Goal: Use online tool/utility: Use online tool/utility

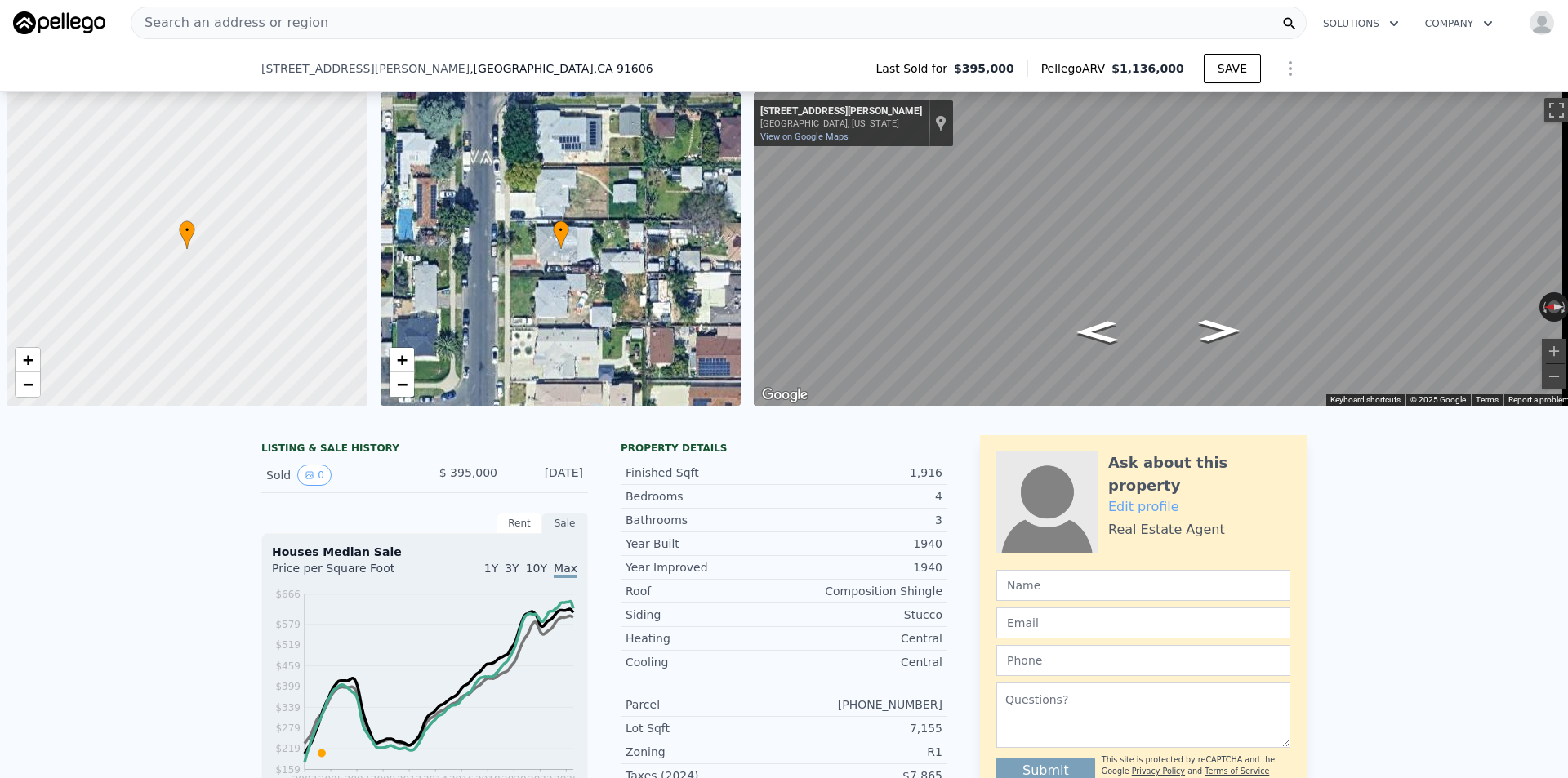
scroll to position [0, 7]
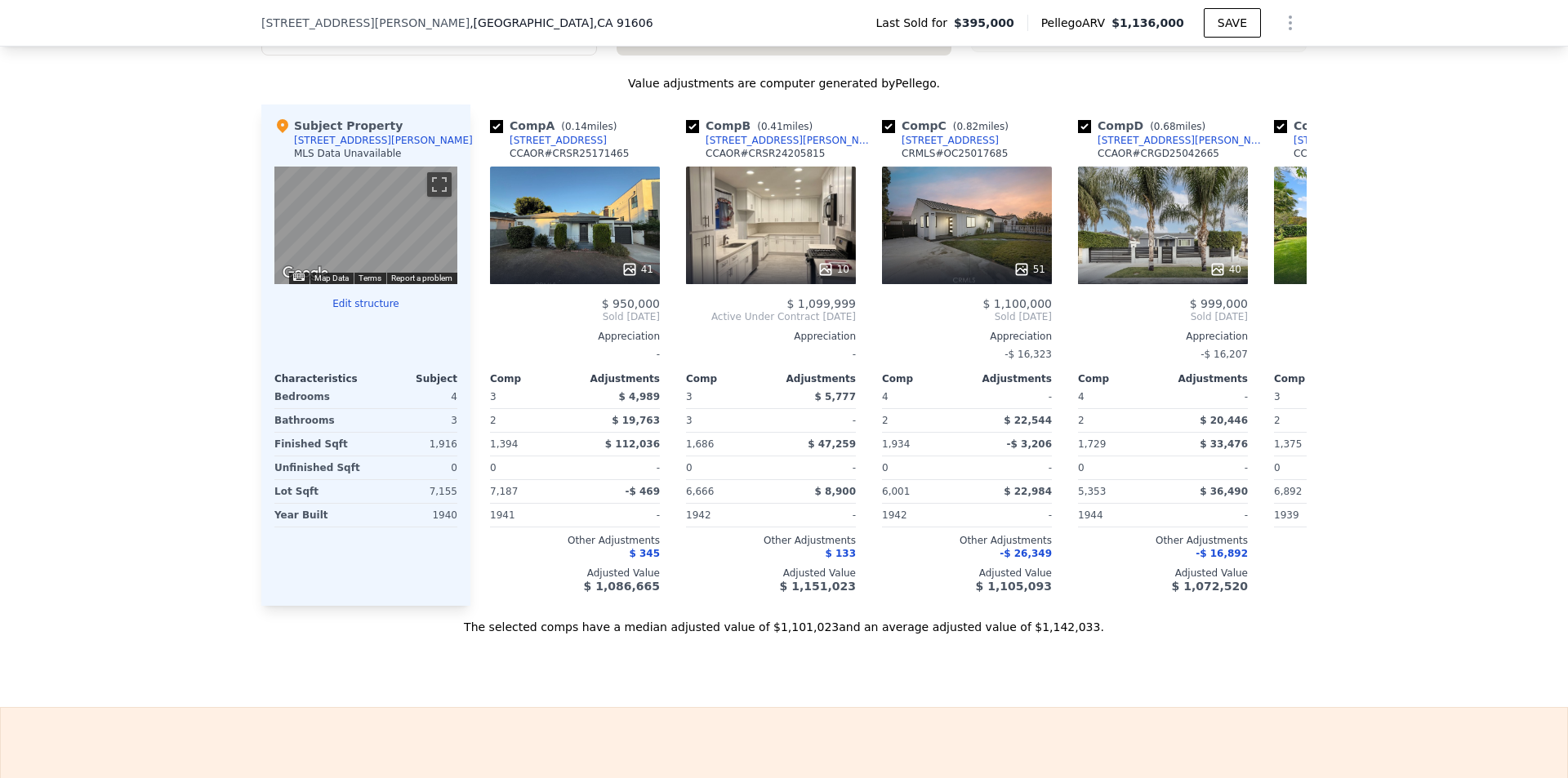
drag, startPoint x: 1311, startPoint y: 419, endPoint x: 1340, endPoint y: 209, distance: 212.0
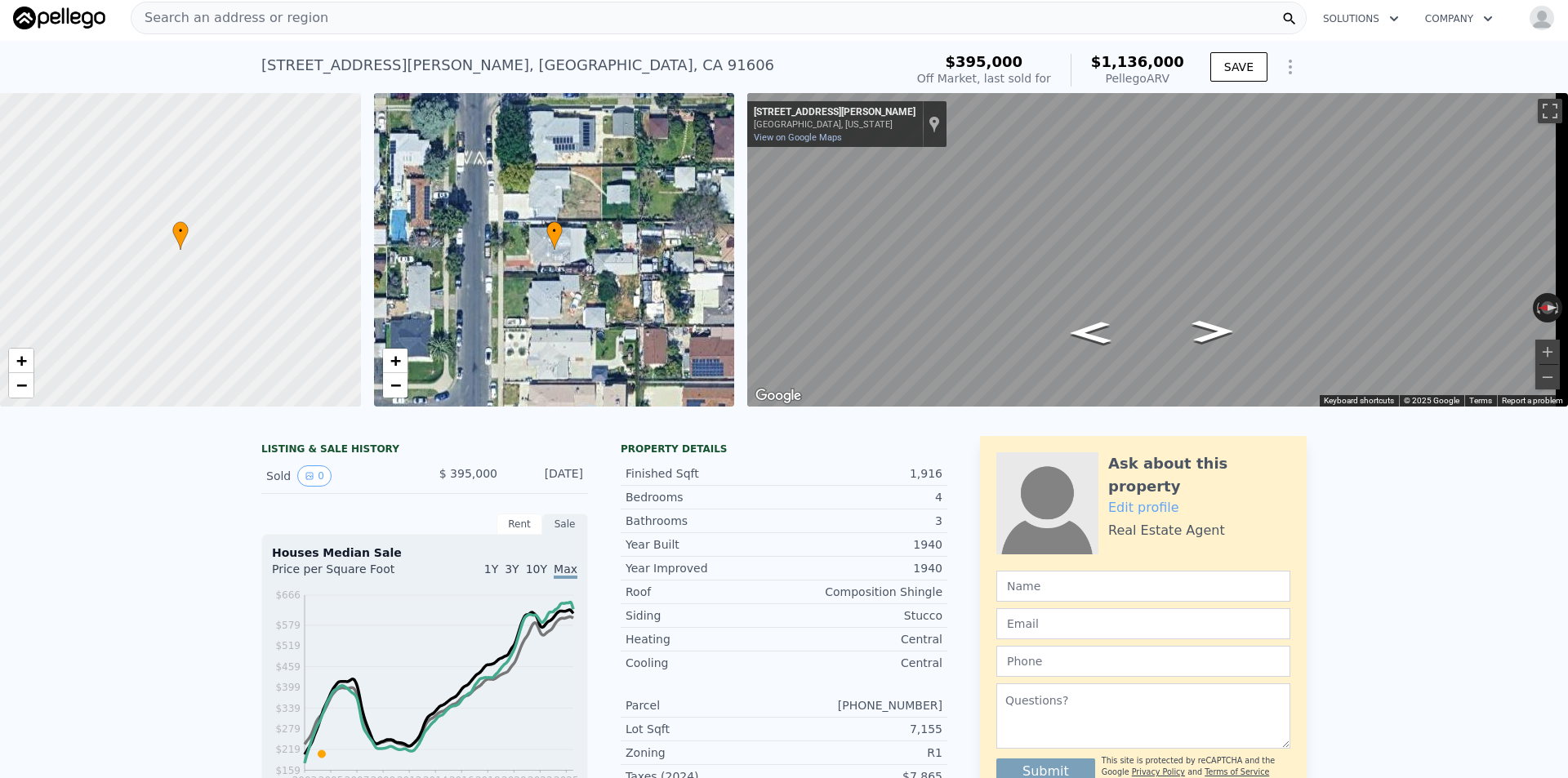
scroll to position [0, 0]
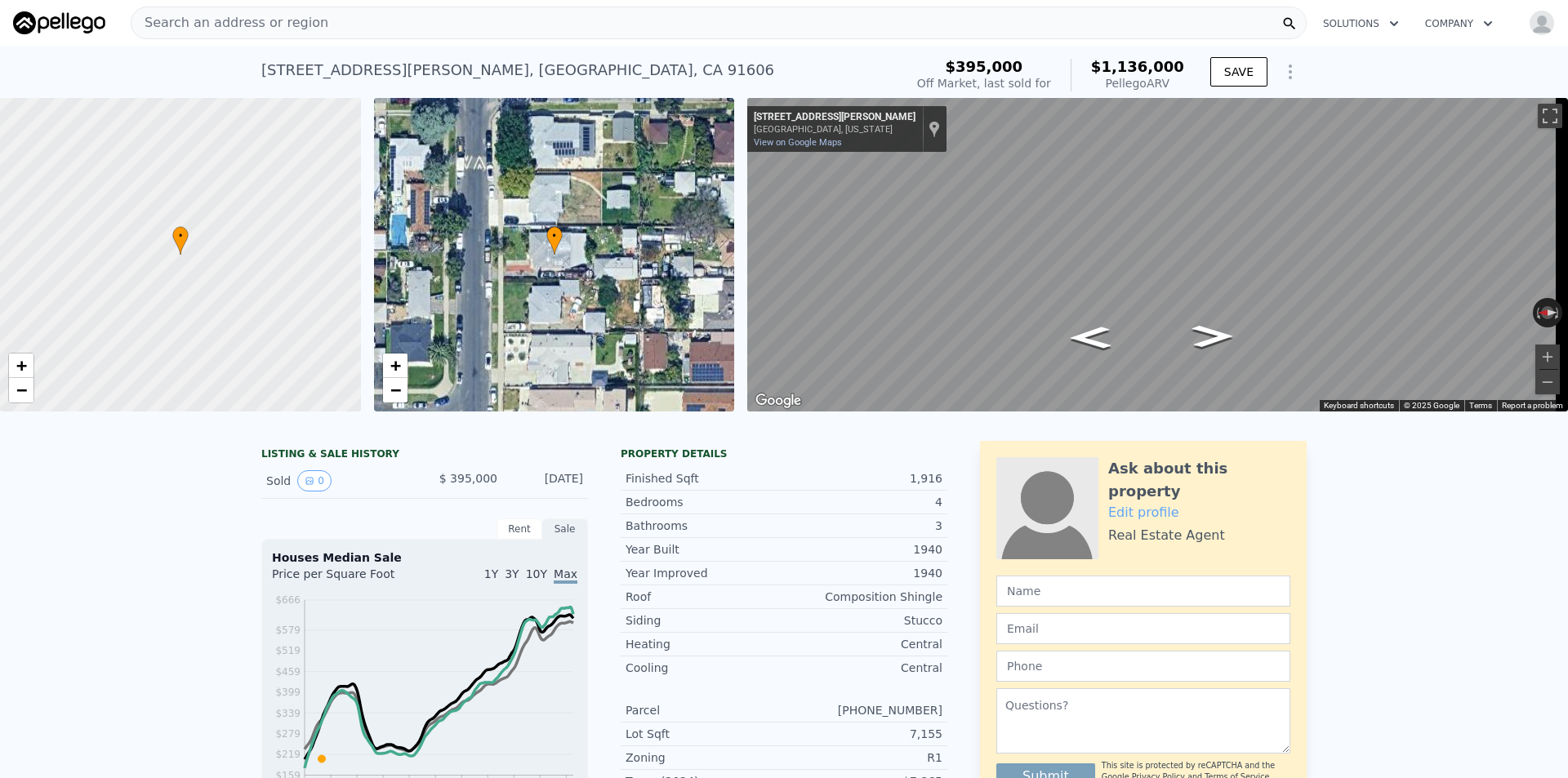
click at [492, 21] on div "Search an address or region" at bounding box center [719, 23] width 1176 height 32
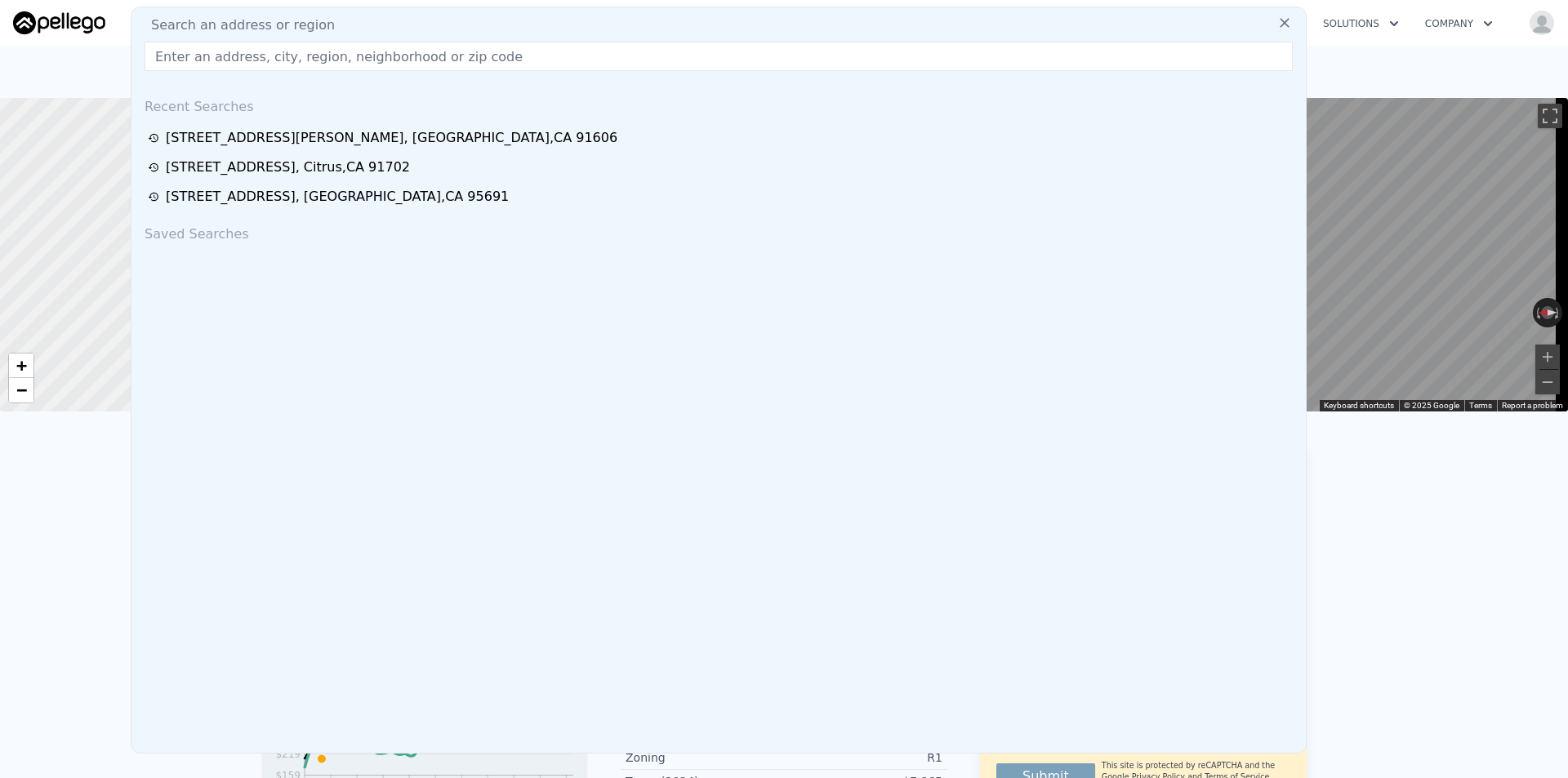
click at [405, 53] on input "text" at bounding box center [718, 56] width 1148 height 29
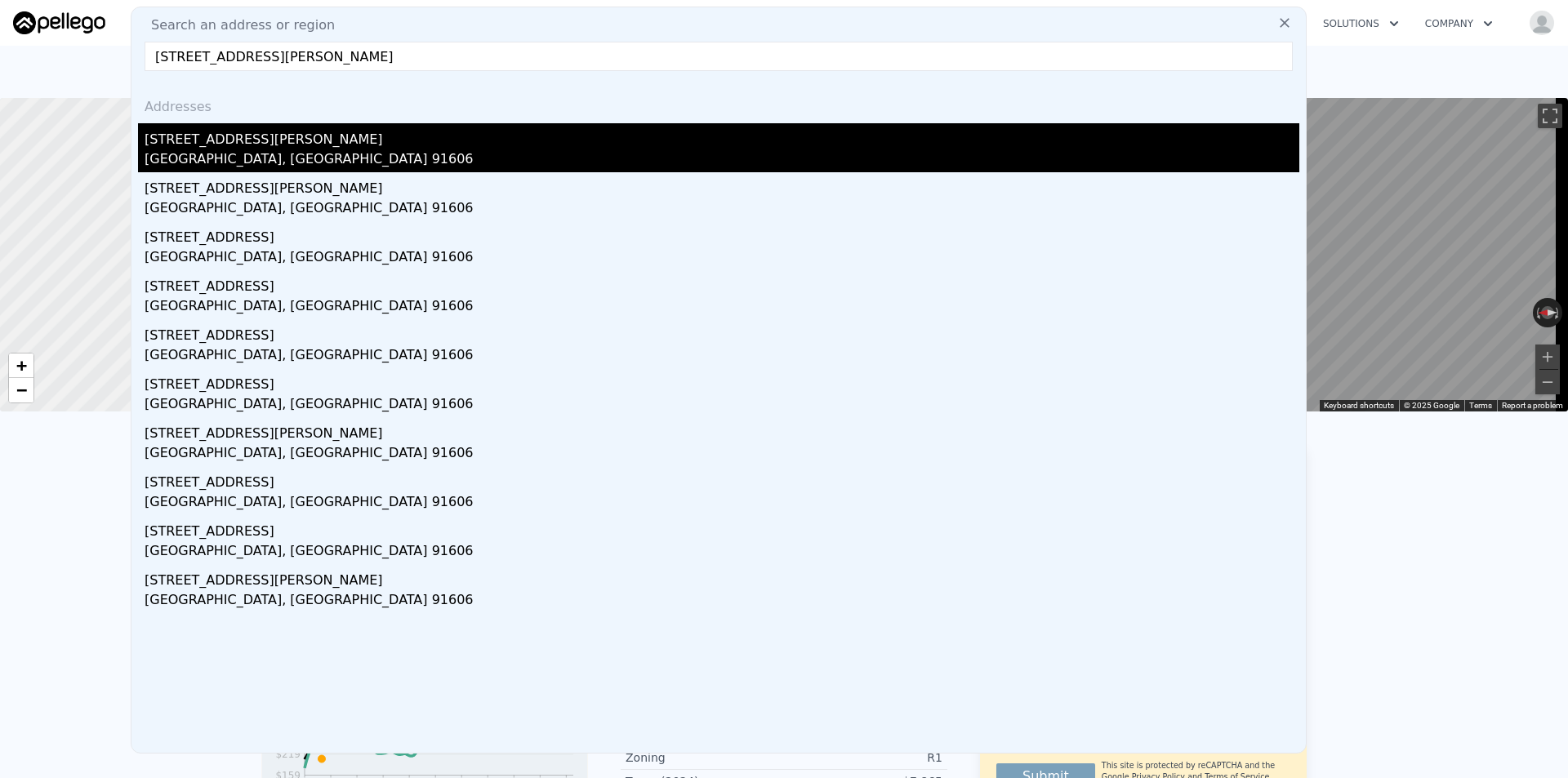
type input "[STREET_ADDRESS][PERSON_NAME]"
click at [361, 166] on div "[GEOGRAPHIC_DATA], [GEOGRAPHIC_DATA] 91606" at bounding box center [722, 161] width 1155 height 23
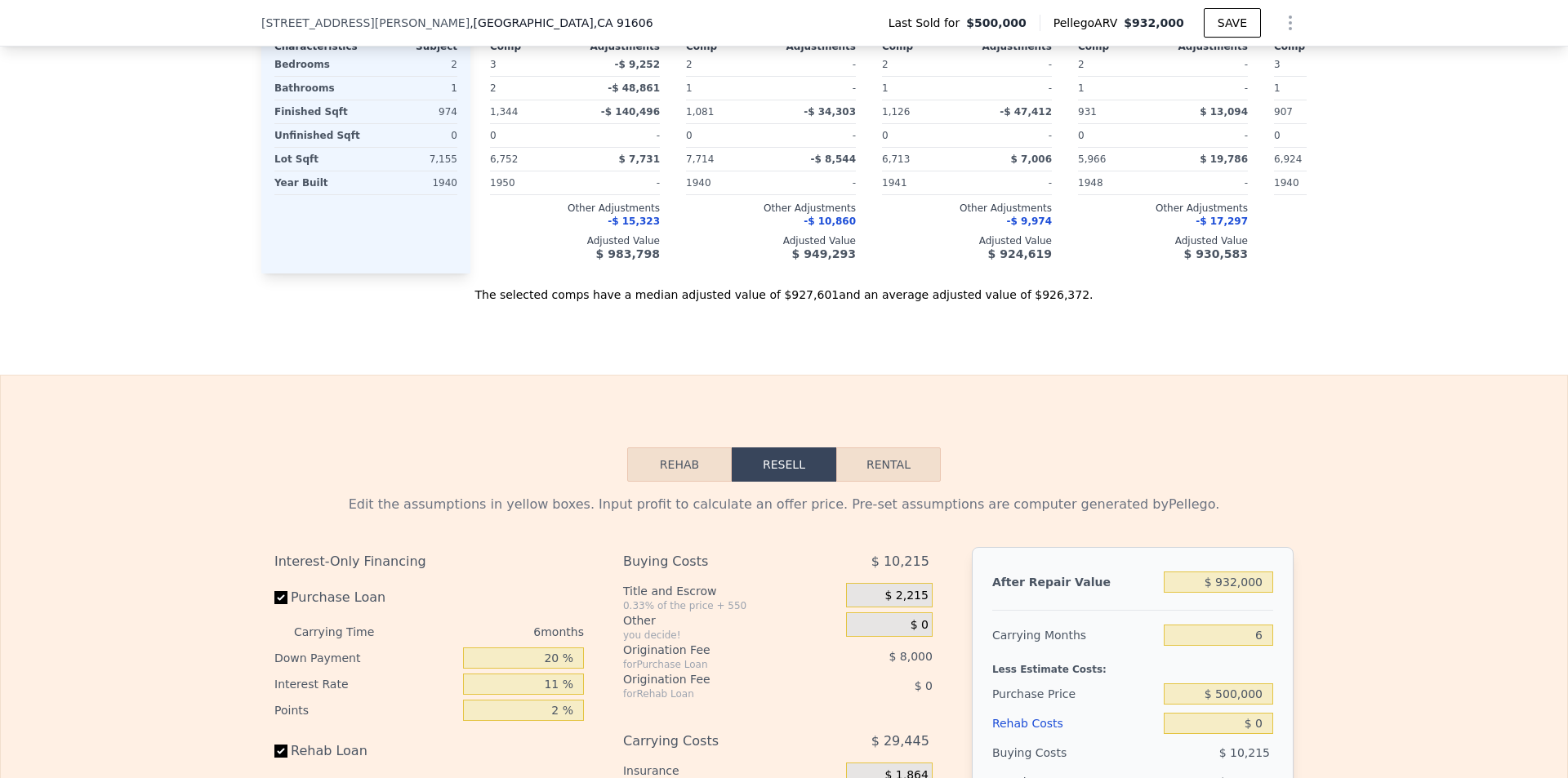
scroll to position [2205, 0]
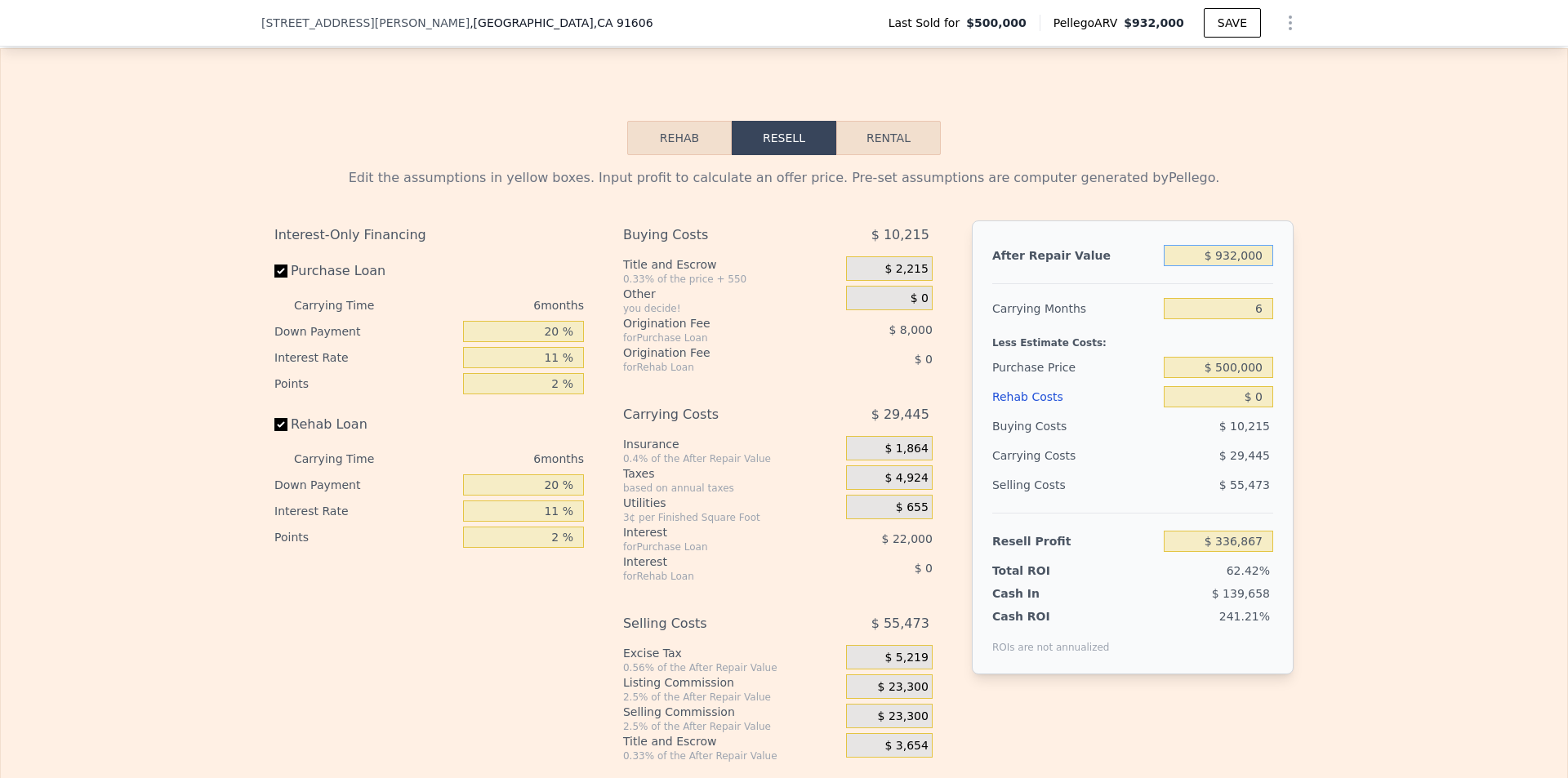
click at [1233, 266] on input "$ 932,000" at bounding box center [1218, 256] width 109 height 21
type input "$ 85"
type input "-$ 538,338"
type input "$ 850"
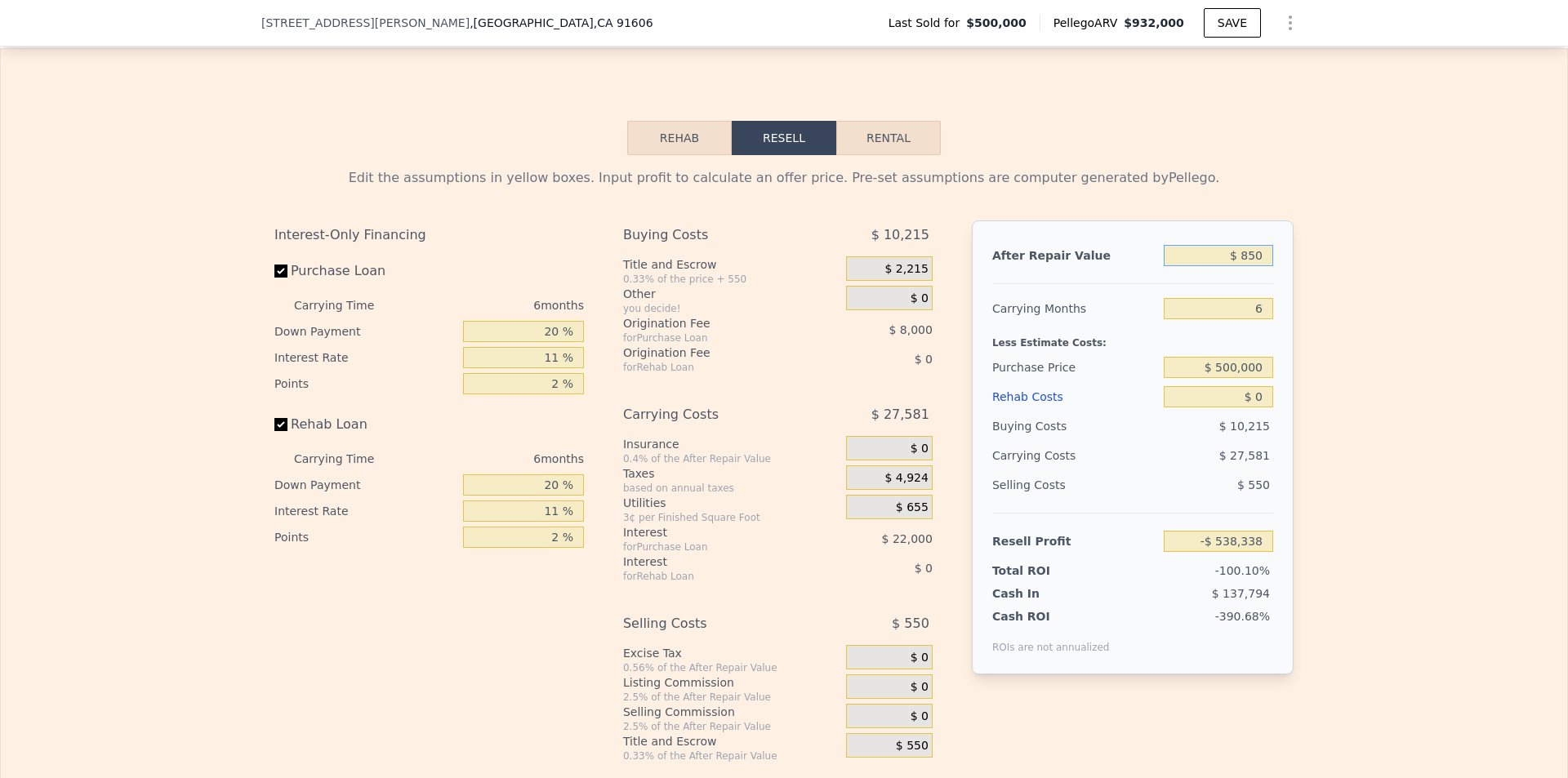
type input "-$ 537,548"
type input "$ 850,000"
type input "$ 259,863"
type input "$ 850,000"
click at [1248, 319] on input "6" at bounding box center [1218, 309] width 109 height 21
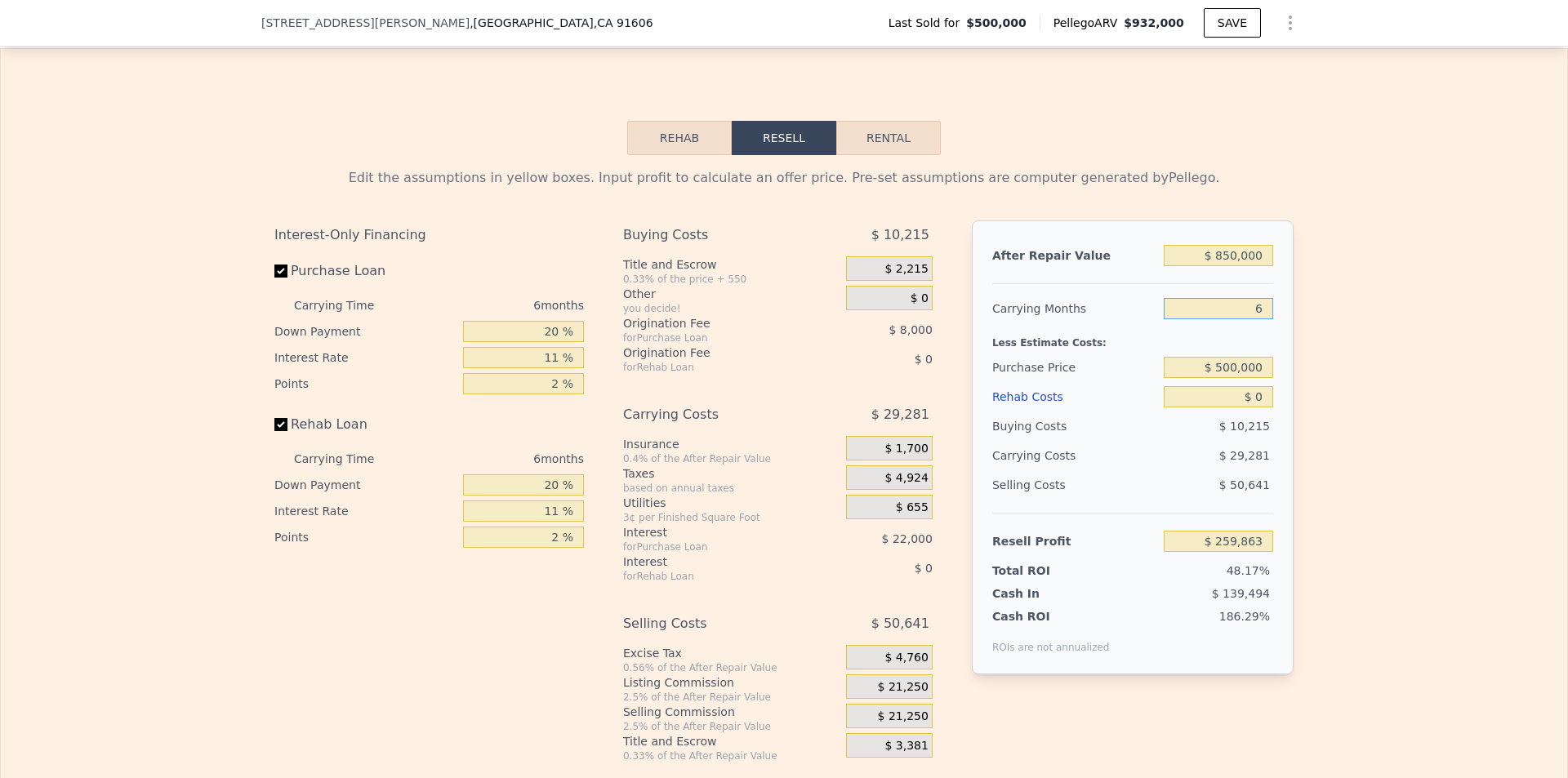
click at [1248, 319] on input "6" at bounding box center [1218, 309] width 109 height 21
type input "4"
type input "$ 269,623"
type input "4"
click at [1364, 426] on div "Edit the assumptions in yellow boxes. Input profit to calculate an offer price.…" at bounding box center [784, 459] width 1566 height 608
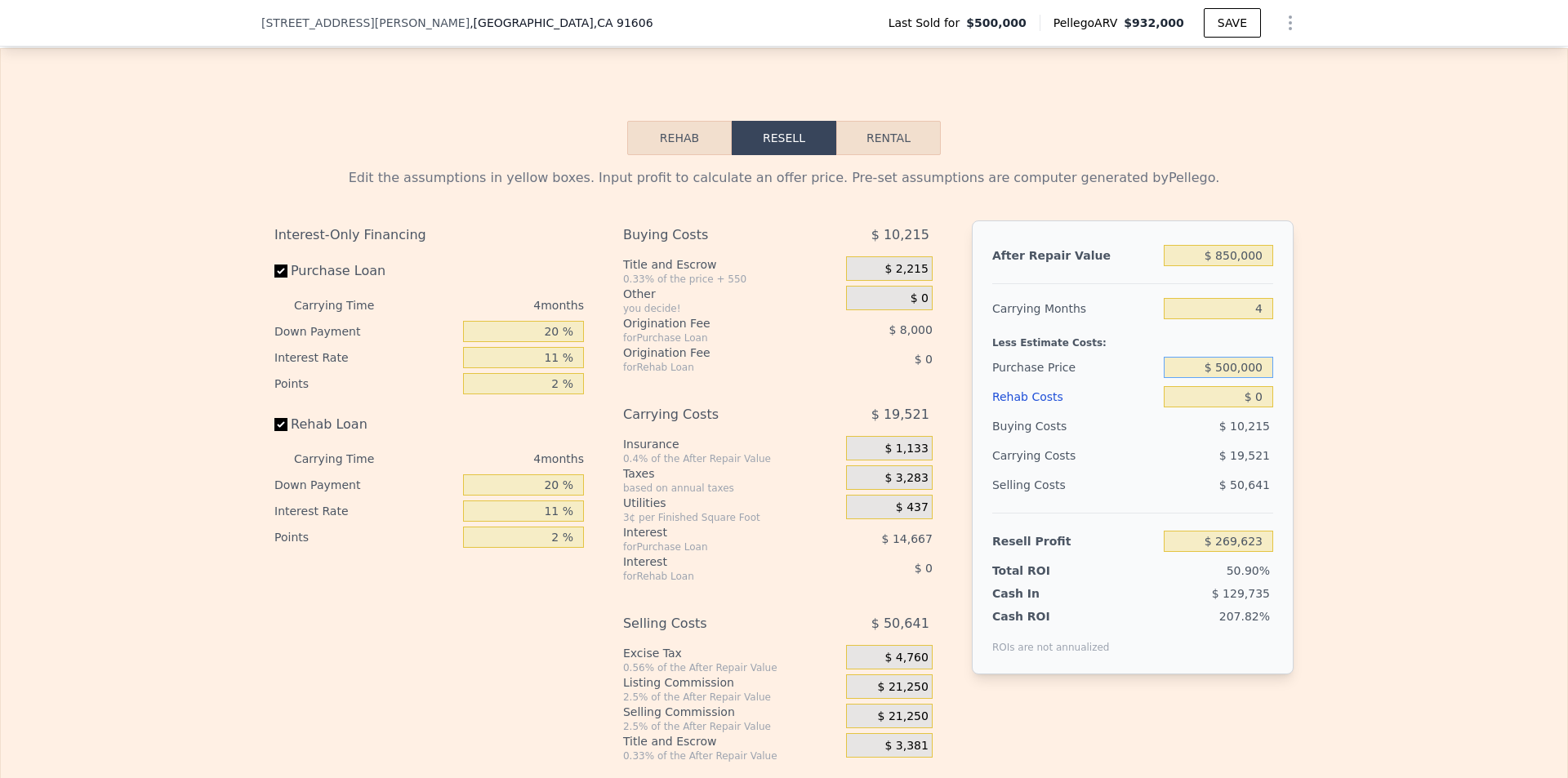
click at [1254, 378] on input "$ 500,000" at bounding box center [1218, 368] width 109 height 21
type input "$ 700,000"
click at [1403, 480] on div "Edit the assumptions in yellow boxes. Input profit to calculate an offer price.…" at bounding box center [784, 459] width 1566 height 608
type input "$ 59,893"
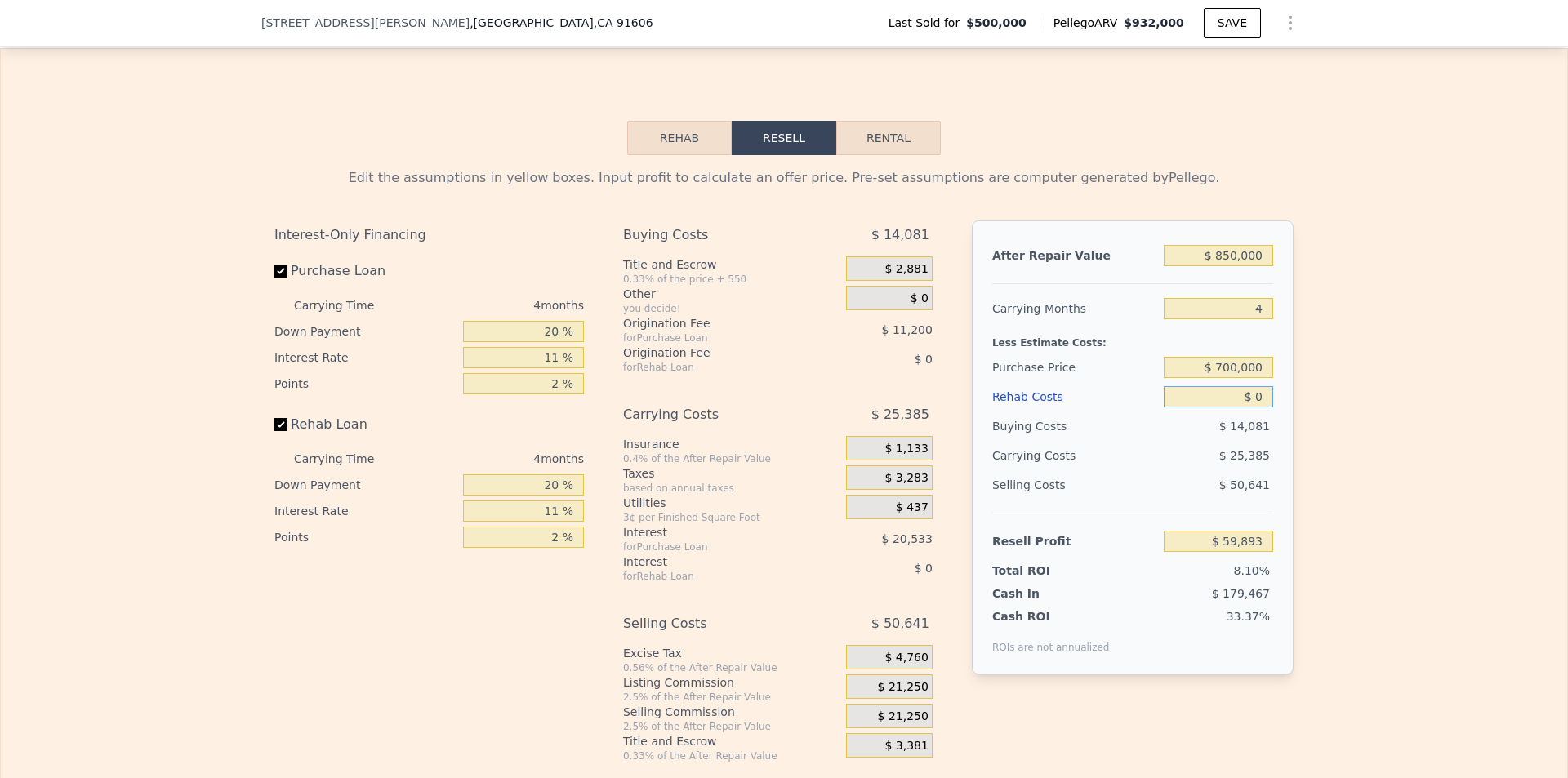
click at [1253, 408] on input "$ 0" at bounding box center [1218, 397] width 109 height 21
type input "$ 6"
type input "$ 59,887"
type input "$ 65"
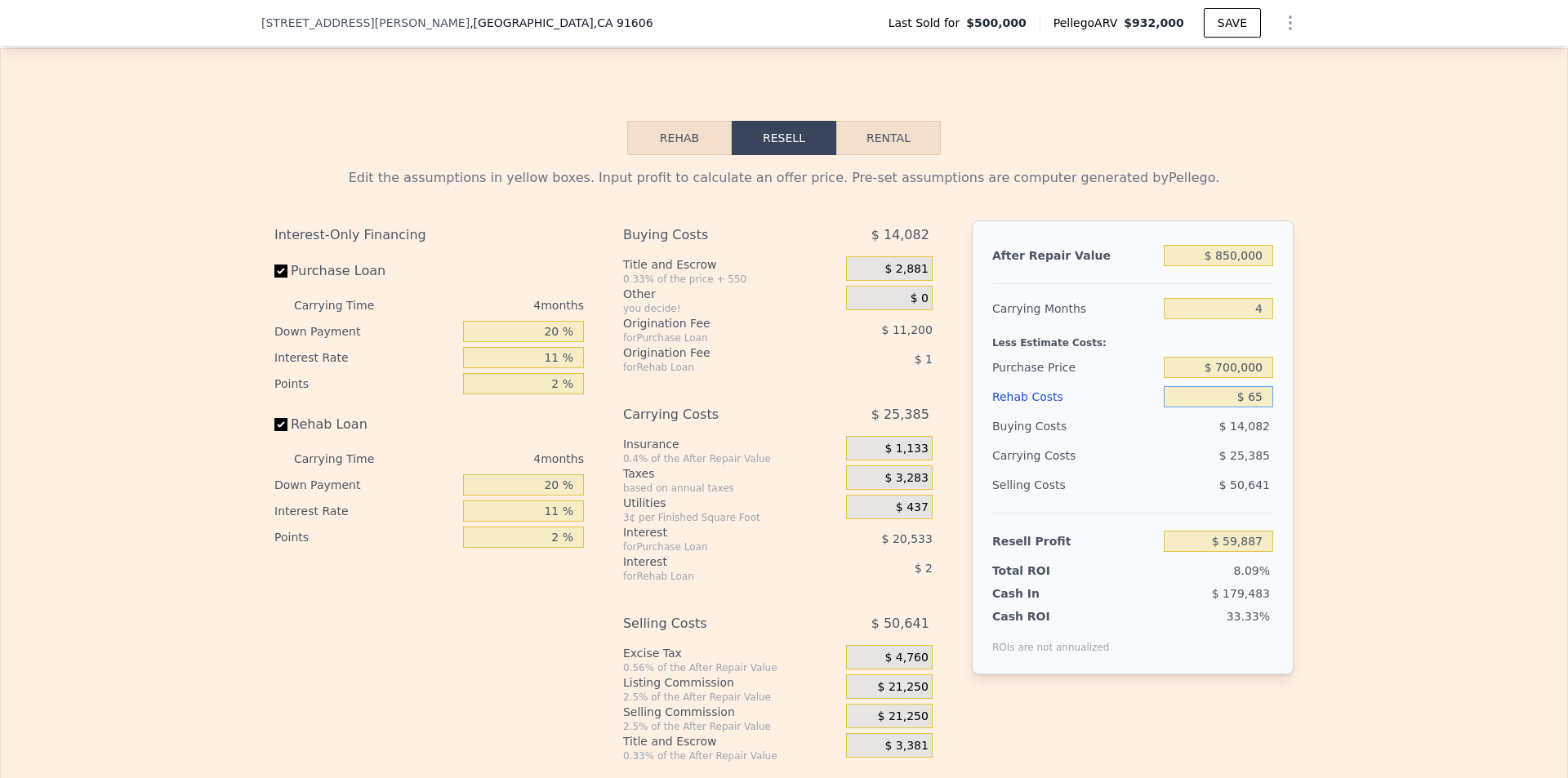
type input "$ 59,827"
type input "$ 650"
type input "$ 59,213"
type input "$ 6,500"
type input "$ 53,097"
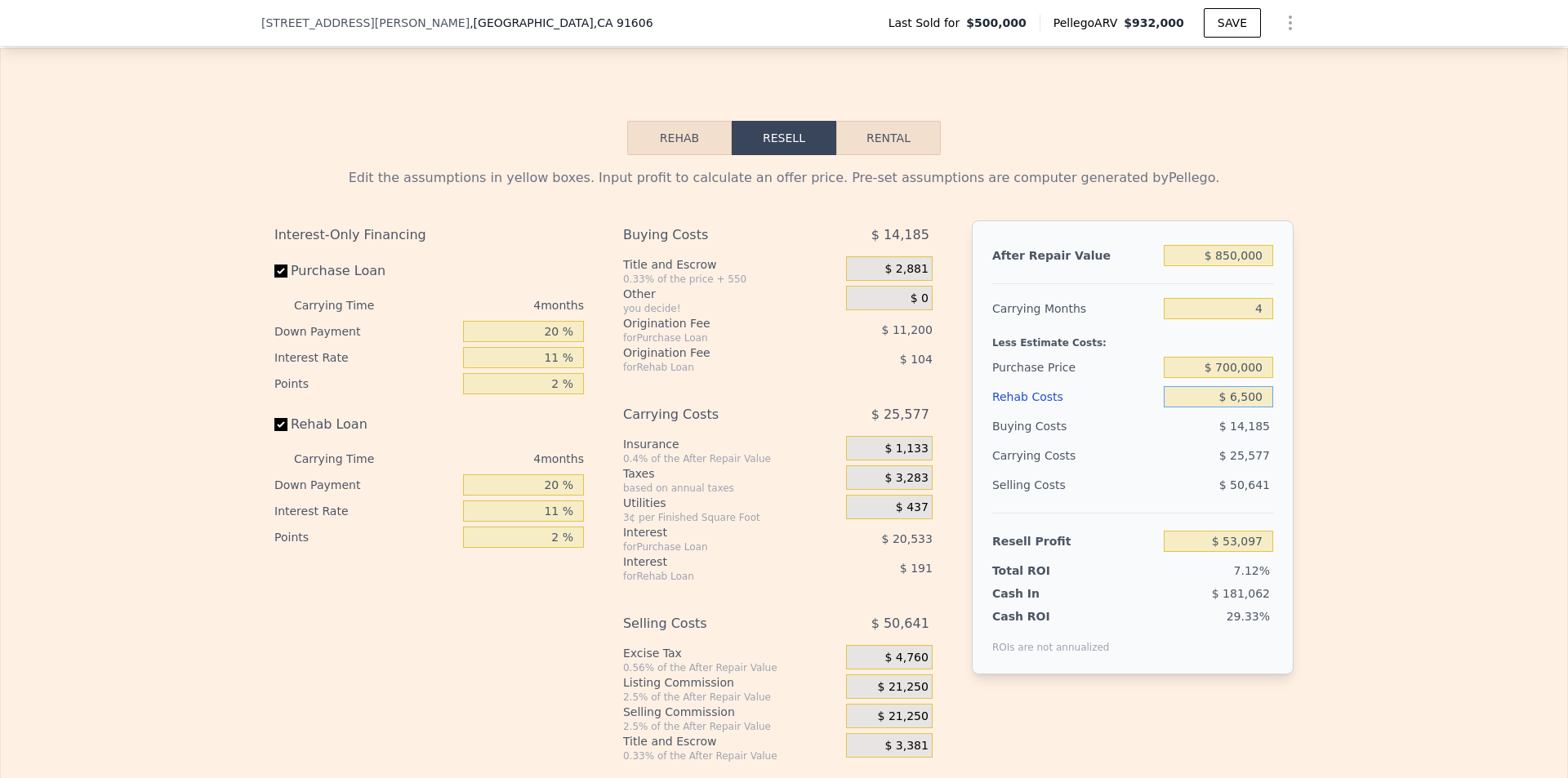
type input "$ 65,000"
type input "-$ 8,055"
type input "$ 65,000"
click at [1253, 378] on input "$ 700,000" at bounding box center [1218, 368] width 109 height 21
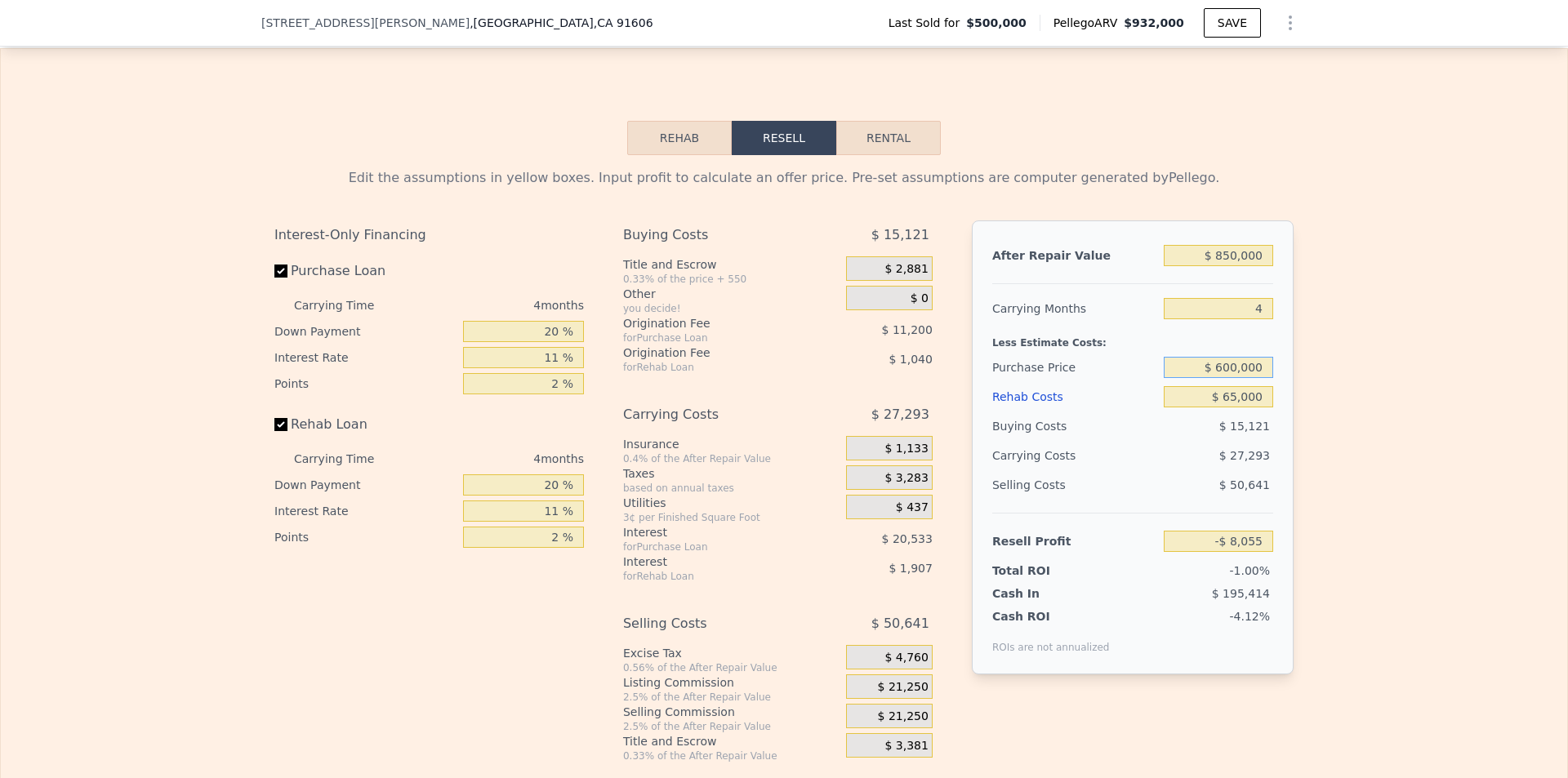
type input "$ 600,000"
click at [1396, 445] on div "Edit the assumptions in yellow boxes. Input profit to calculate an offer price.…" at bounding box center [784, 459] width 1566 height 608
type input "$ 96,810"
type input "$ 932,000"
type input "6"
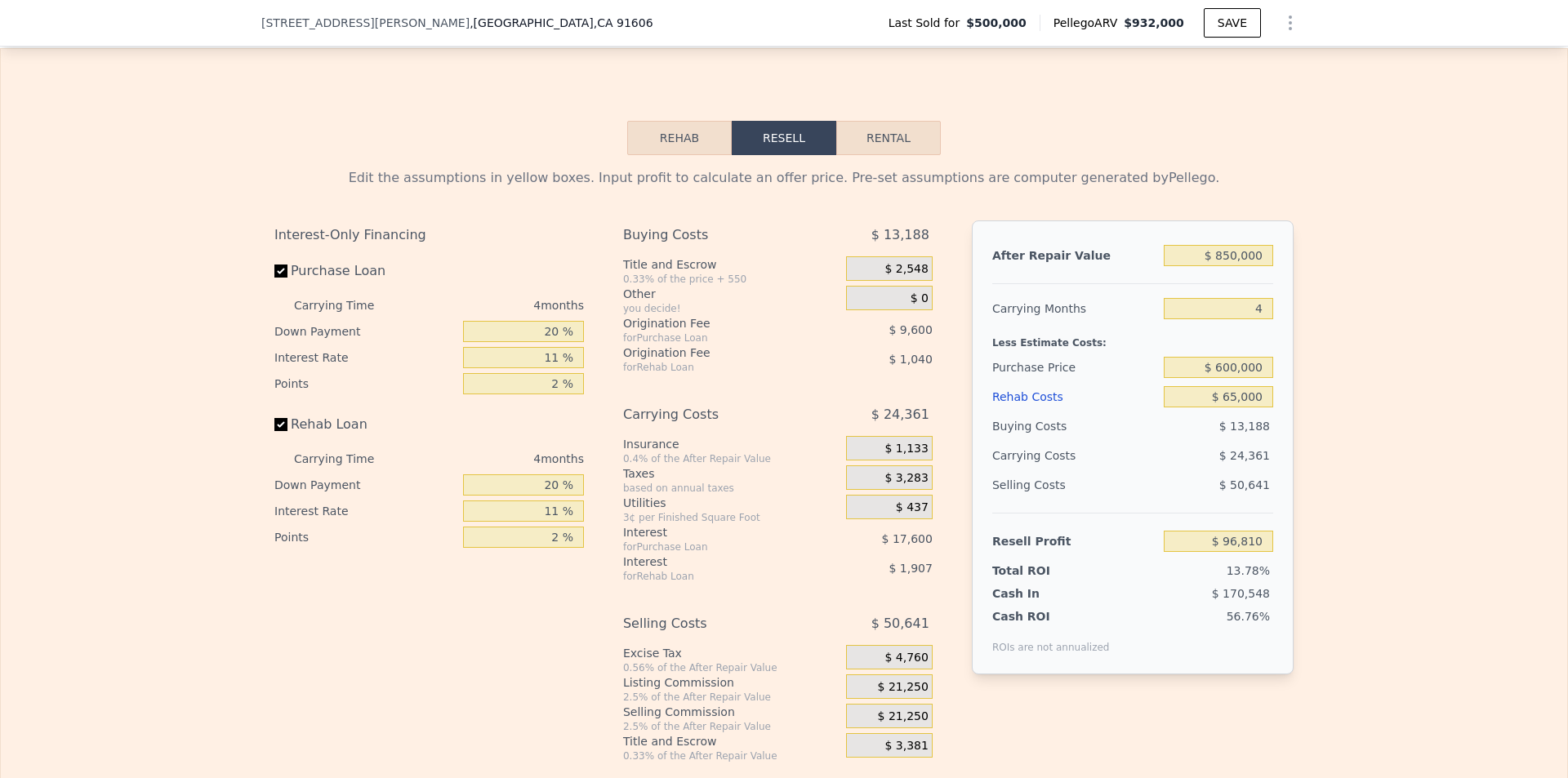
type input "$ 0"
type input "$ 336,867"
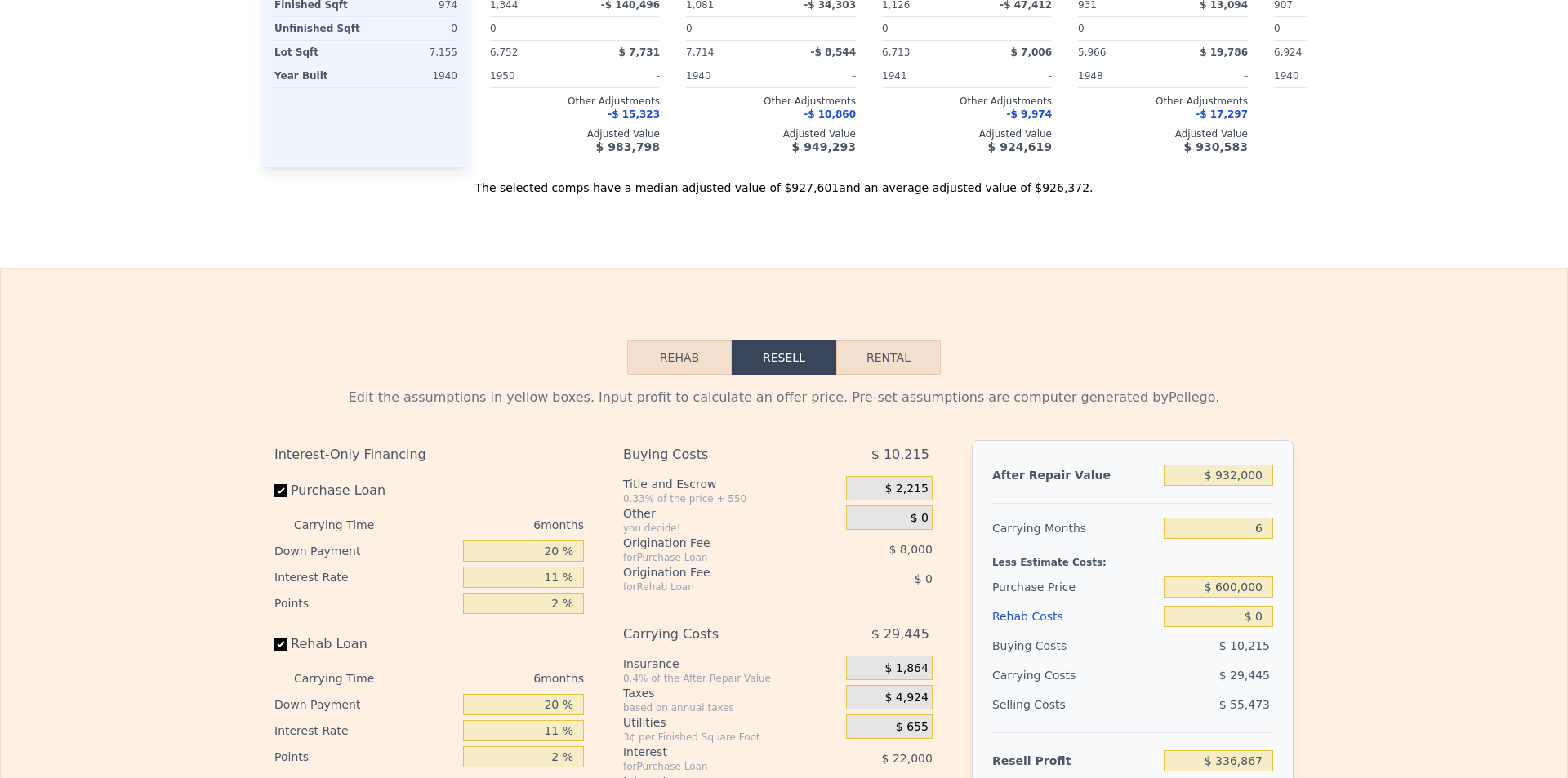
scroll to position [0, 0]
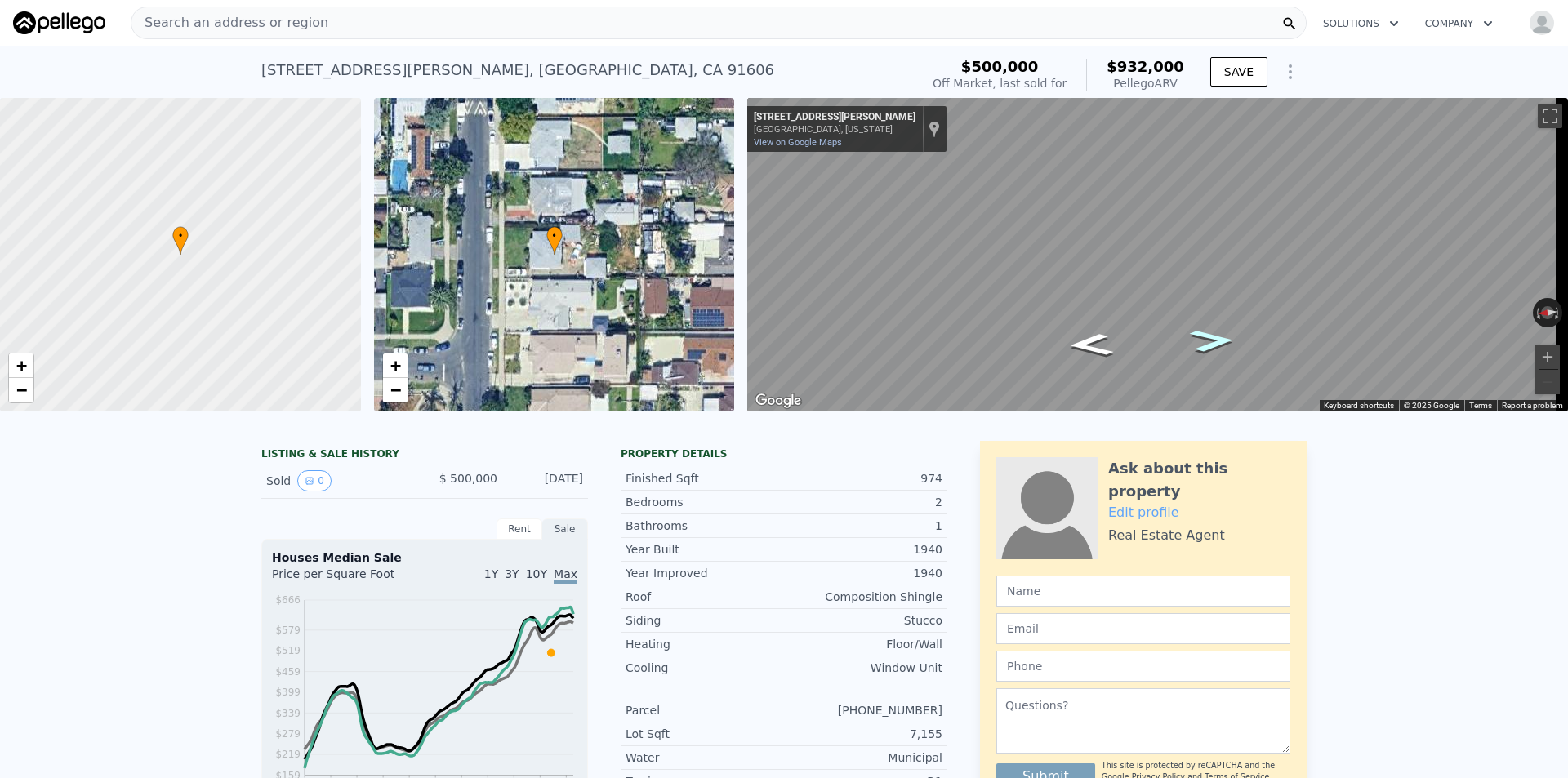
click at [1207, 335] on icon "Go South, Beck Ave" at bounding box center [1213, 340] width 84 height 33
click at [1212, 359] on icon "Go South, Beck Ave" at bounding box center [1205, 354] width 112 height 38
click at [1535, 352] on button "Zoom in" at bounding box center [1547, 357] width 25 height 25
